Goal: Task Accomplishment & Management: Manage account settings

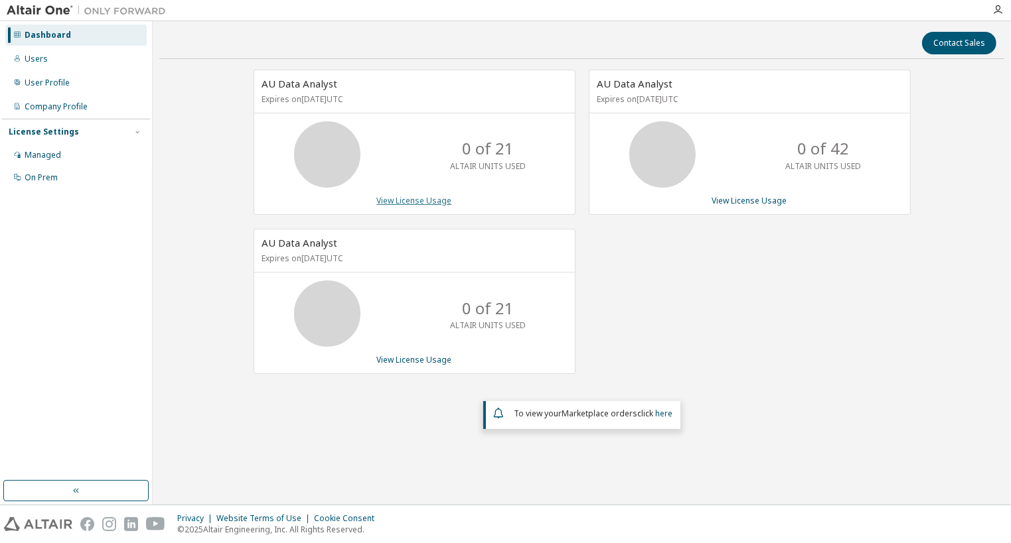
click at [409, 202] on link "View License Usage" at bounding box center [414, 200] width 75 height 11
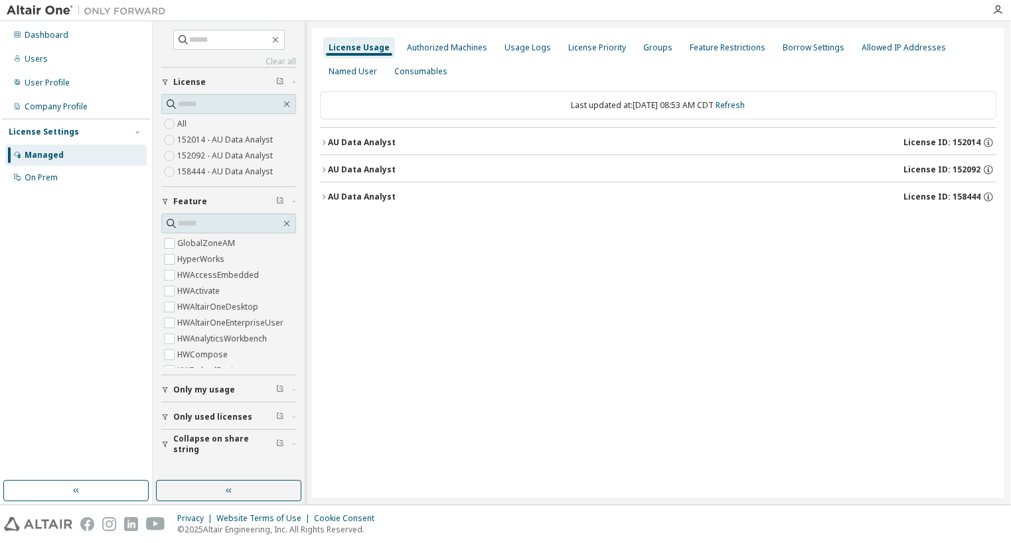
click at [360, 145] on div "AU Data Analyst" at bounding box center [362, 142] width 68 height 11
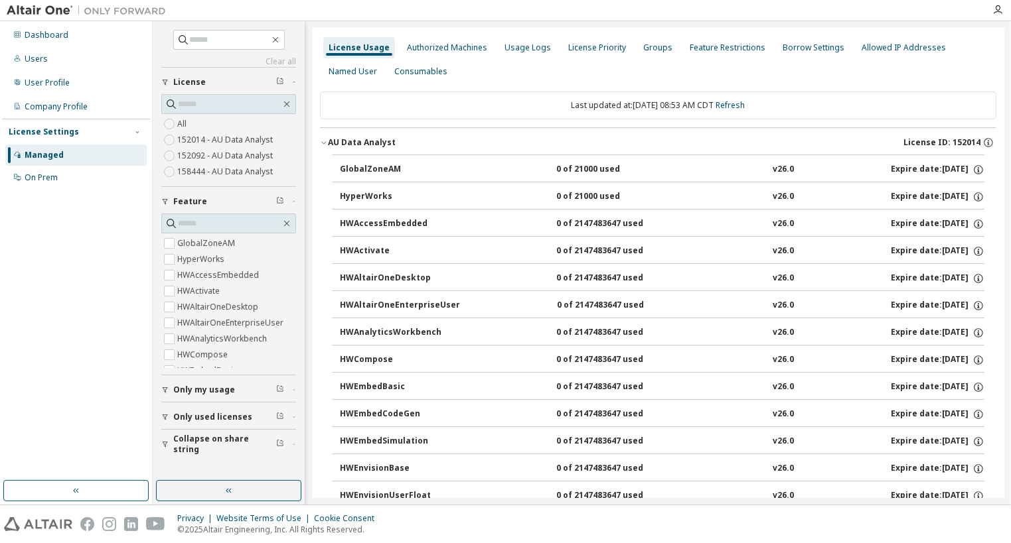
click at [360, 145] on div "AU Data Analyst" at bounding box center [362, 142] width 68 height 11
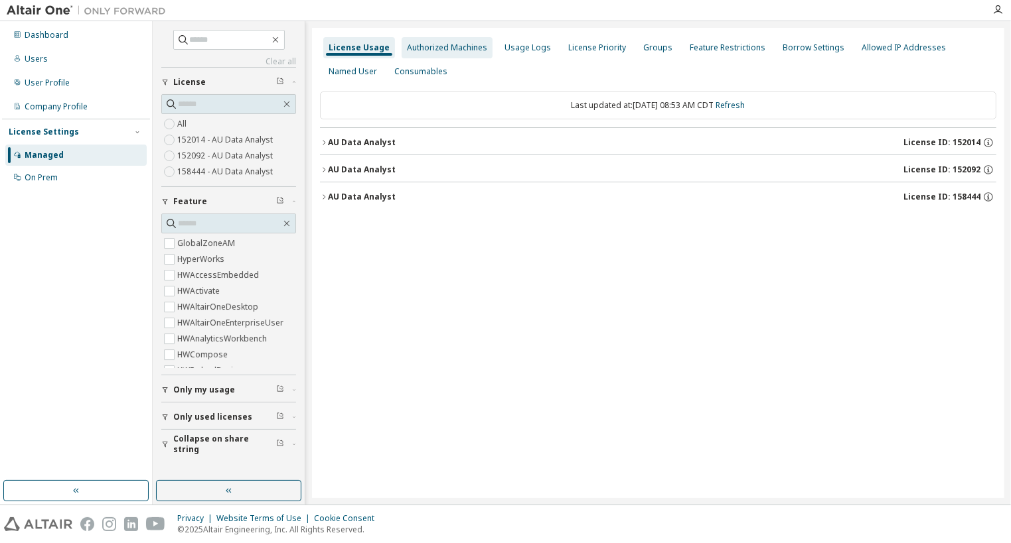
click at [457, 52] on div "Authorized Machines" at bounding box center [447, 47] width 80 height 11
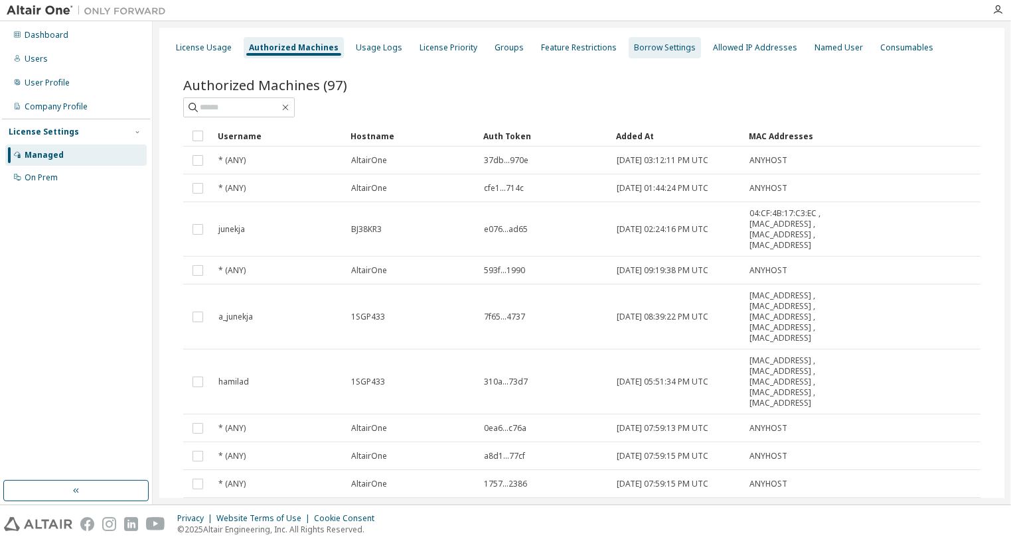
click at [628, 56] on div "Borrow Settings" at bounding box center [664, 47] width 72 height 21
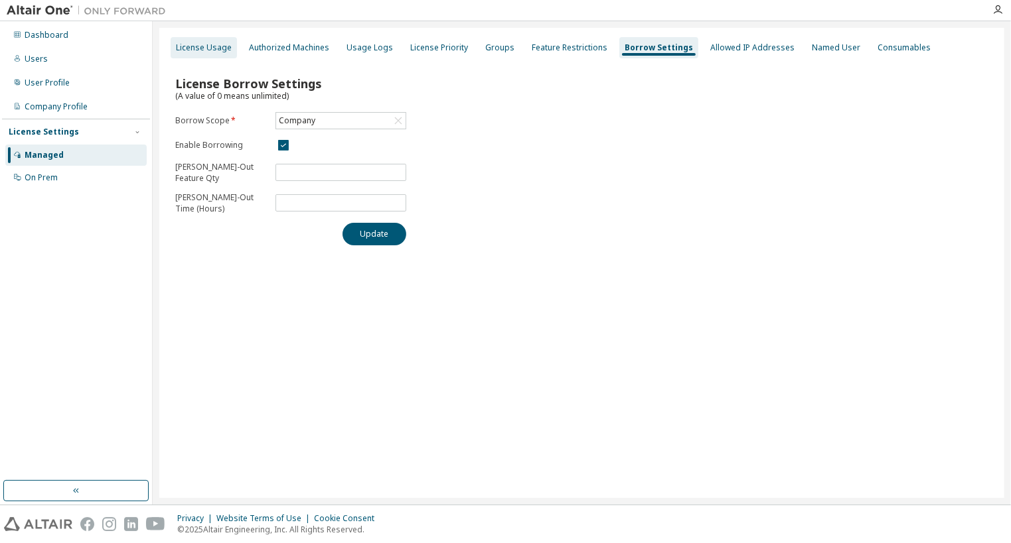
click at [210, 50] on div "License Usage" at bounding box center [204, 47] width 56 height 11
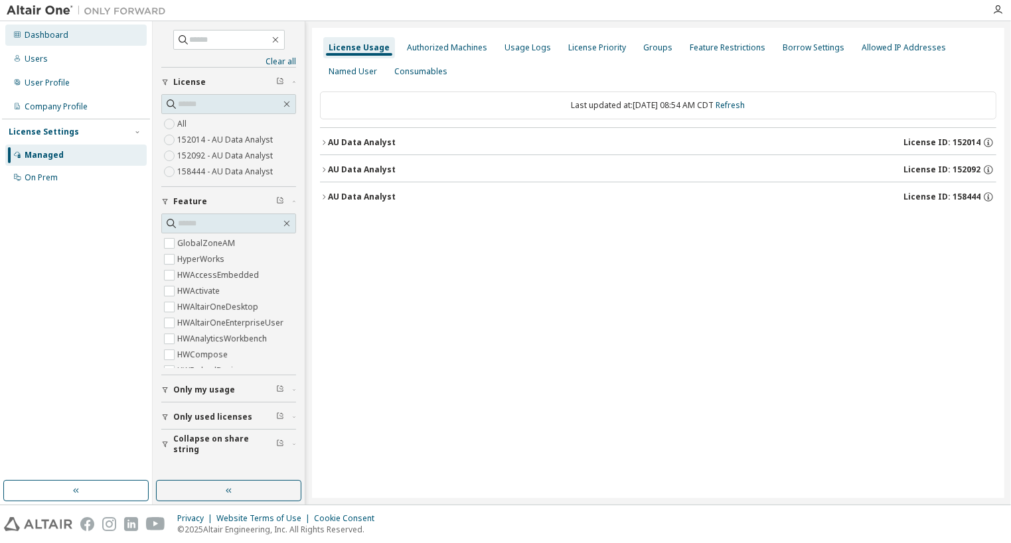
click at [50, 40] on div "Dashboard" at bounding box center [75, 35] width 141 height 21
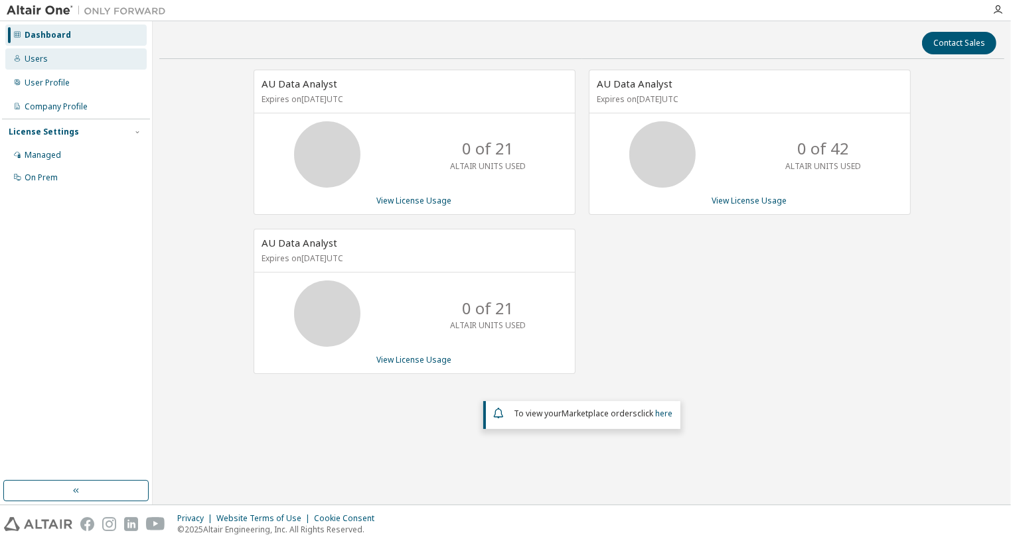
click at [45, 61] on div "Users" at bounding box center [36, 59] width 23 height 11
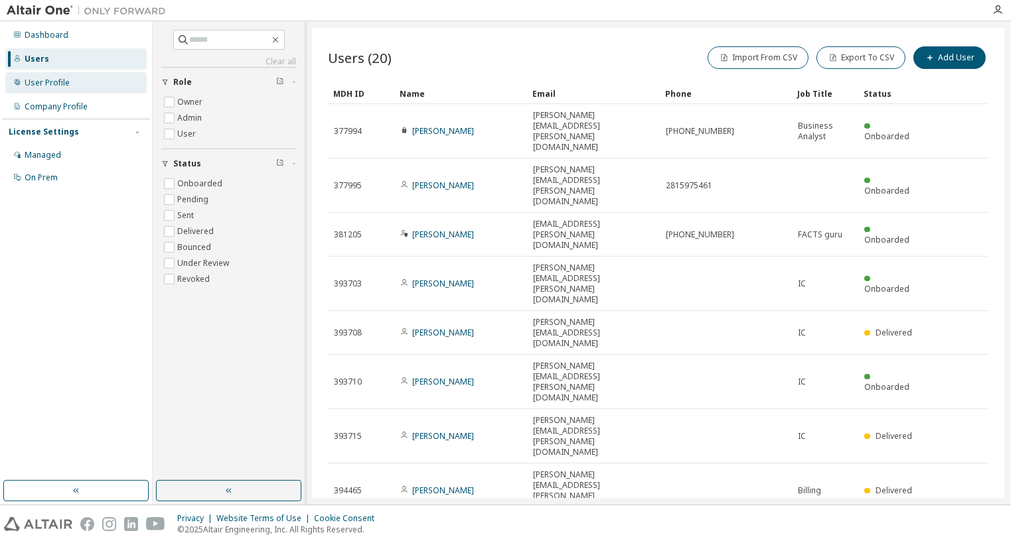
click at [55, 86] on div "User Profile" at bounding box center [47, 83] width 45 height 11
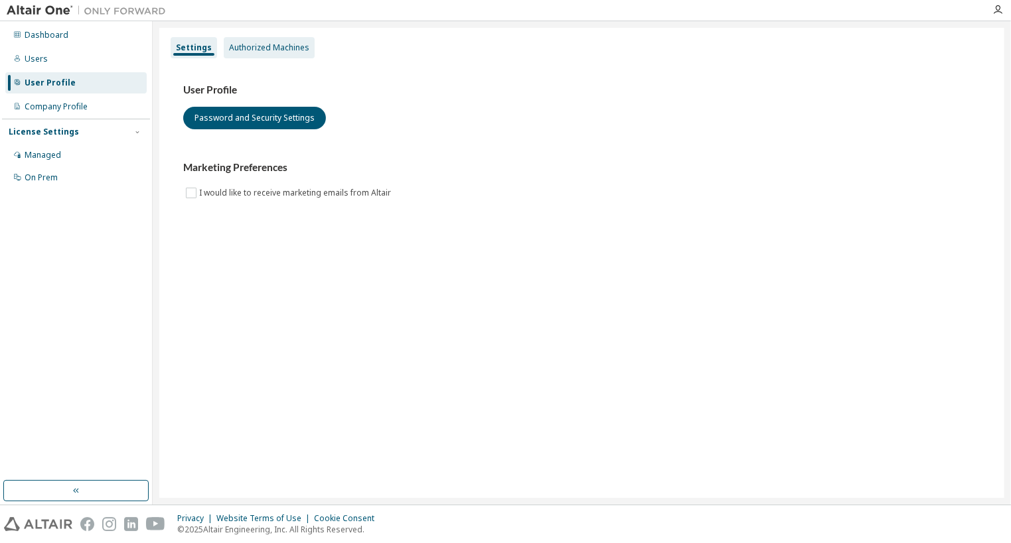
click at [247, 43] on div "Authorized Machines" at bounding box center [269, 47] width 80 height 11
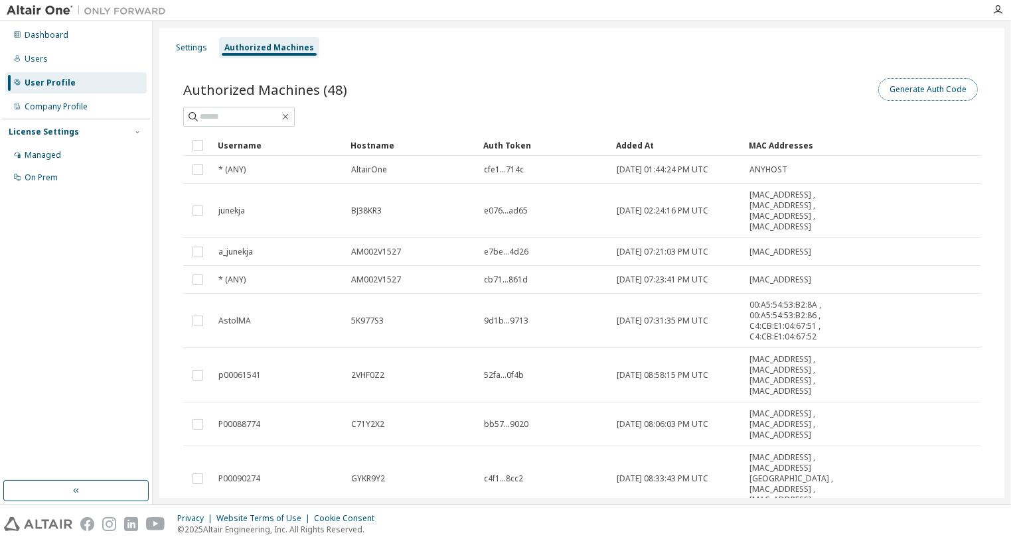
click at [891, 86] on button "Generate Auth Code" at bounding box center [928, 89] width 100 height 23
